Goal: Navigation & Orientation: Find specific page/section

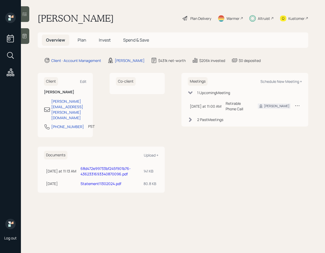
click at [102, 40] on span "Invest" at bounding box center [105, 40] width 12 height 6
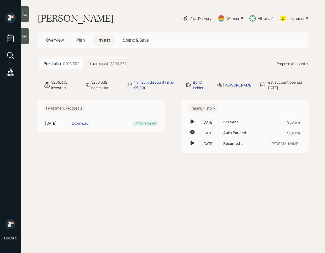
click at [28, 15] on div at bounding box center [25, 14] width 8 height 16
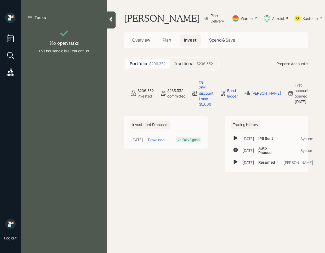
click at [109, 20] on icon at bounding box center [110, 19] width 5 height 5
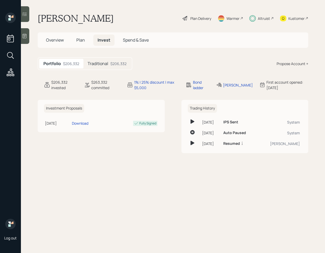
click at [105, 64] on h5 "Traditional" at bounding box center [97, 63] width 21 height 5
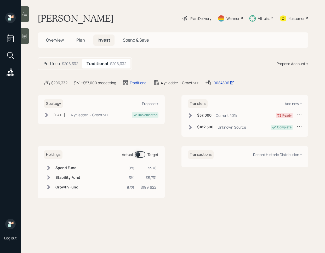
click at [85, 41] on h5 "Plan" at bounding box center [80, 39] width 17 height 11
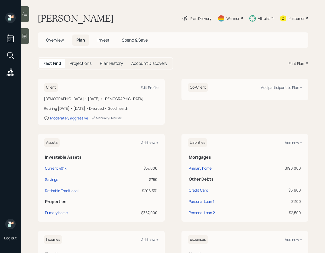
click at [102, 42] on span "Invest" at bounding box center [103, 40] width 12 height 6
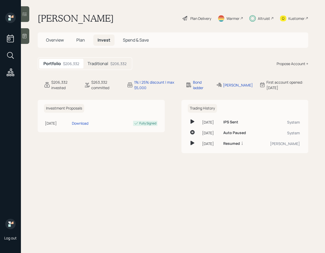
click at [108, 66] on h5 "Traditional" at bounding box center [97, 63] width 21 height 5
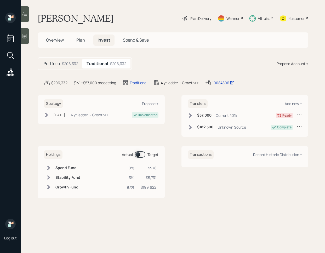
click at [46, 114] on icon at bounding box center [46, 114] width 5 height 5
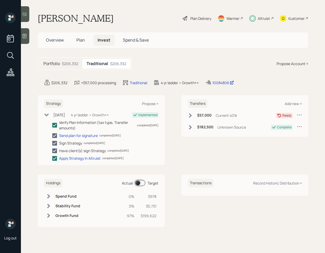
click at [46, 114] on icon at bounding box center [46, 114] width 5 height 5
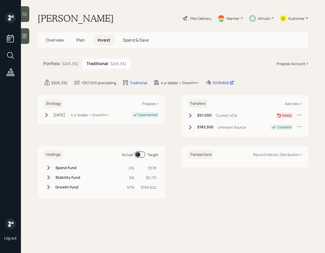
click at [25, 35] on icon at bounding box center [24, 35] width 5 height 5
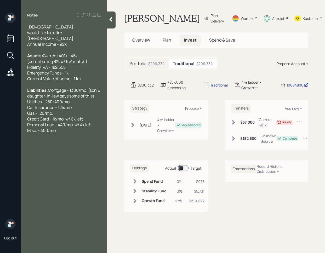
click at [112, 22] on icon at bounding box center [110, 19] width 5 height 5
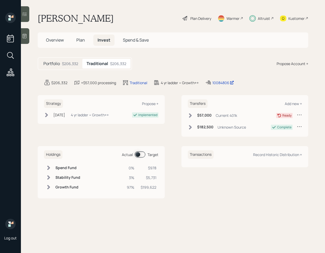
click at [27, 11] on div at bounding box center [25, 14] width 8 height 16
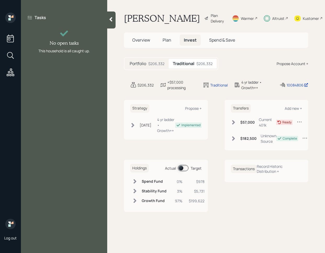
click at [109, 18] on icon at bounding box center [110, 19] width 5 height 5
